Goal: Information Seeking & Learning: Learn about a topic

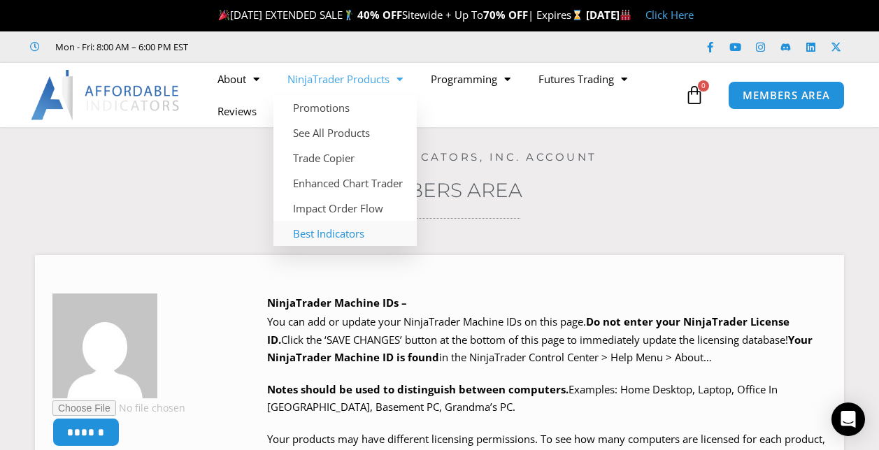
click at [319, 231] on link "Best Indicators" at bounding box center [344, 233] width 143 height 25
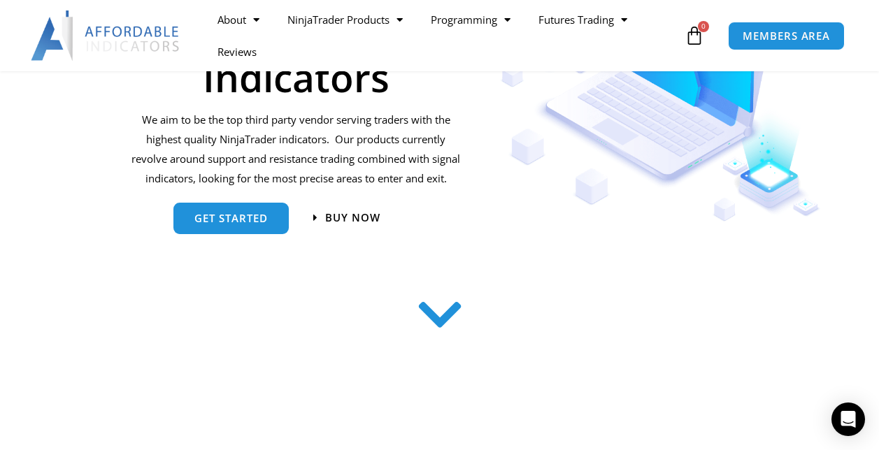
scroll to position [210, 0]
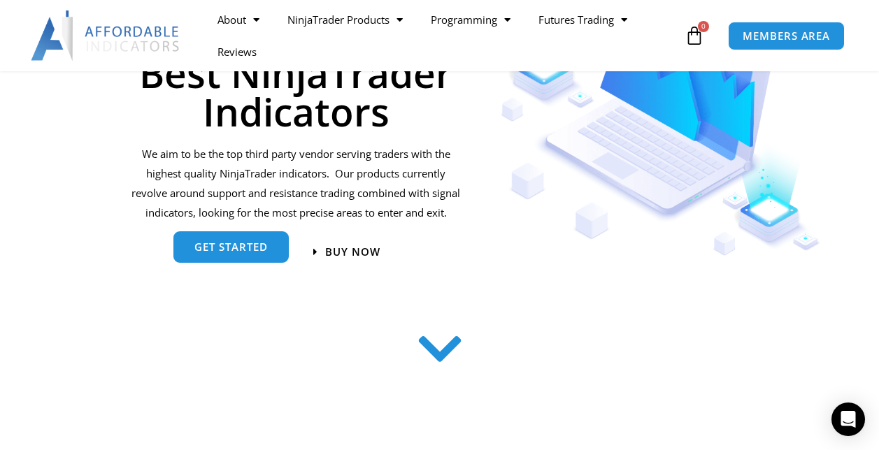
click at [216, 257] on link "get started" at bounding box center [230, 246] width 115 height 31
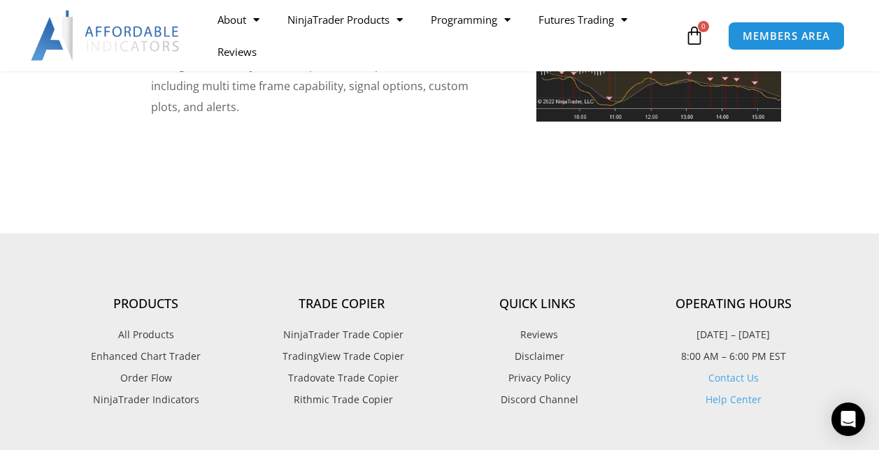
scroll to position [3355, 0]
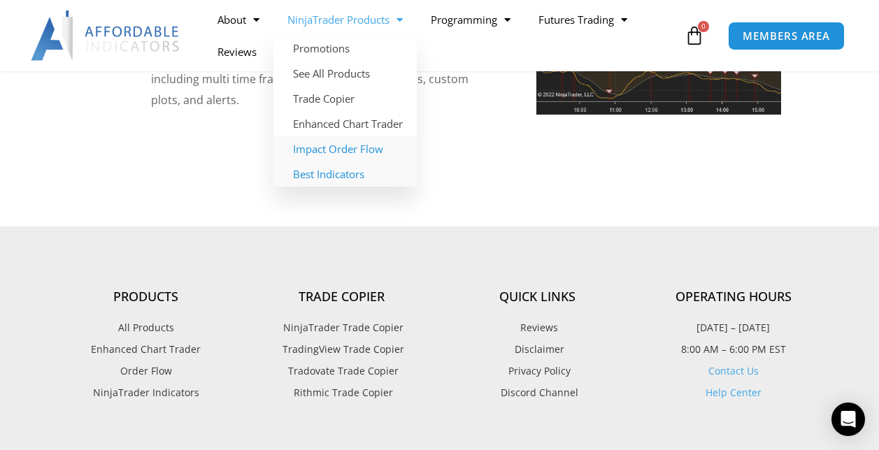
click at [324, 150] on link "Impact Order Flow" at bounding box center [344, 148] width 143 height 25
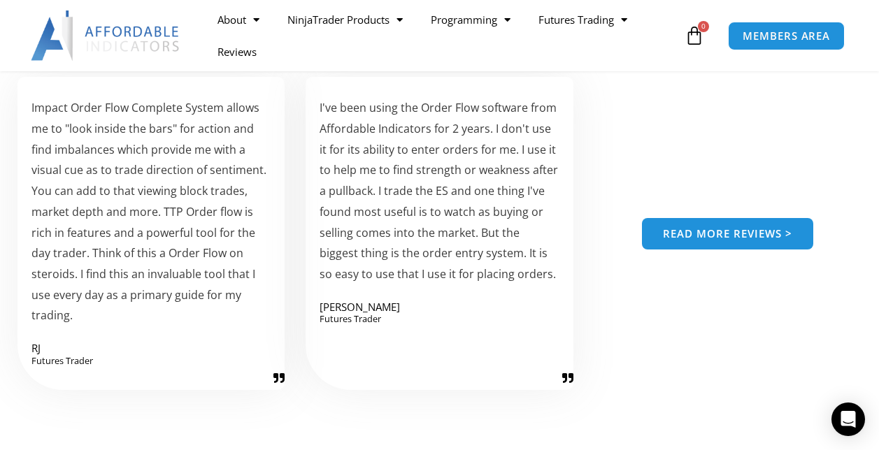
scroll to position [2028, 0]
